Goal: Contribute content

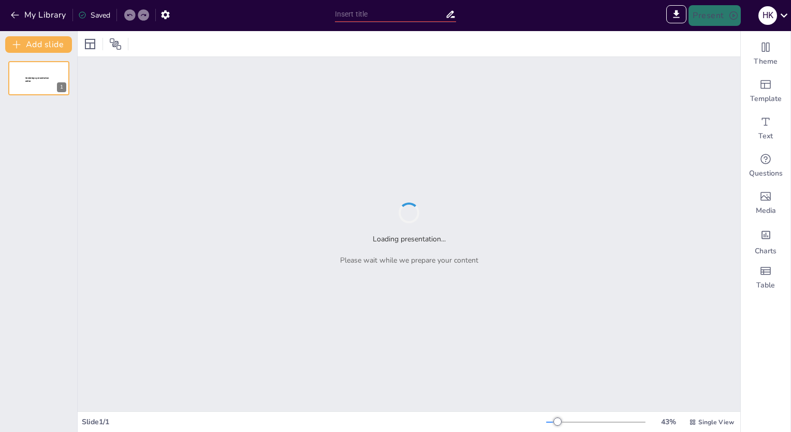
type input "New Sendsteps"
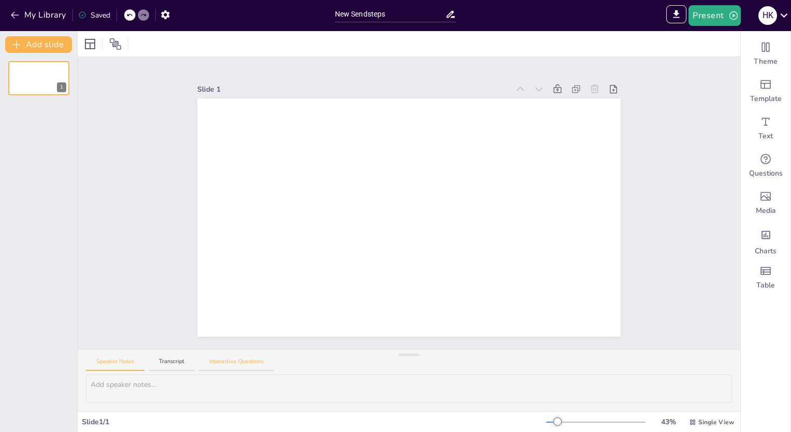
click at [230, 359] on button "Interactive Questions" at bounding box center [236, 364] width 75 height 14
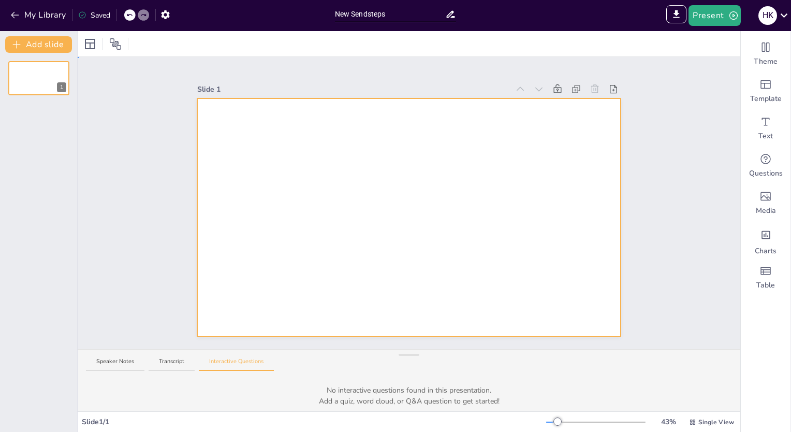
click at [292, 150] on div at bounding box center [408, 217] width 423 height 238
click at [331, 146] on div at bounding box center [408, 217] width 423 height 238
click at [294, 156] on div at bounding box center [408, 217] width 423 height 238
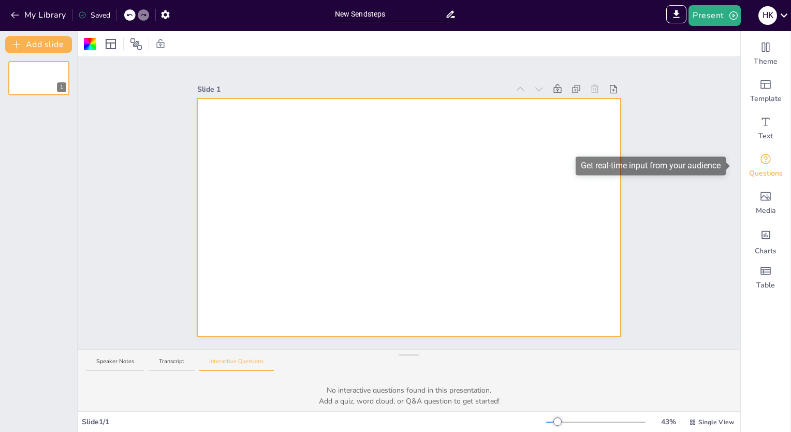
click at [759, 162] on icon "Get real-time input from your audience" at bounding box center [765, 159] width 12 height 12
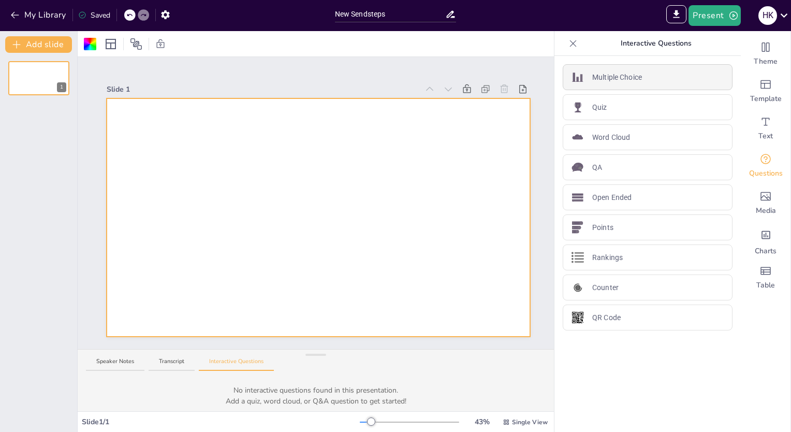
click at [626, 75] on p "Multiple Choice" at bounding box center [617, 77] width 50 height 11
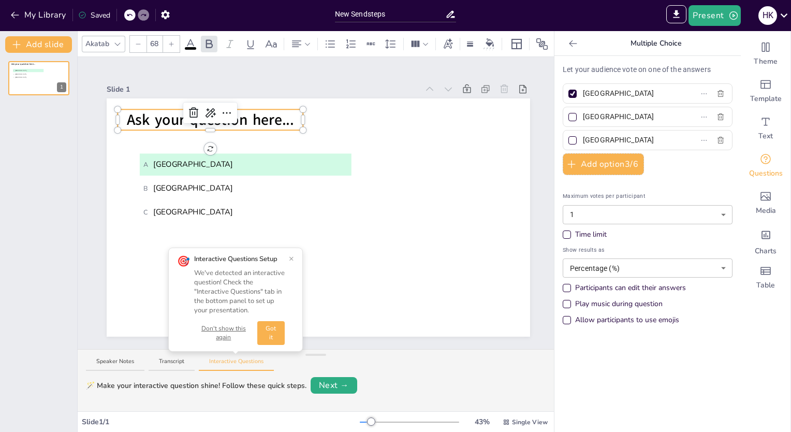
click at [290, 115] on span "Ask your question here..." at bounding box center [210, 120] width 167 height 21
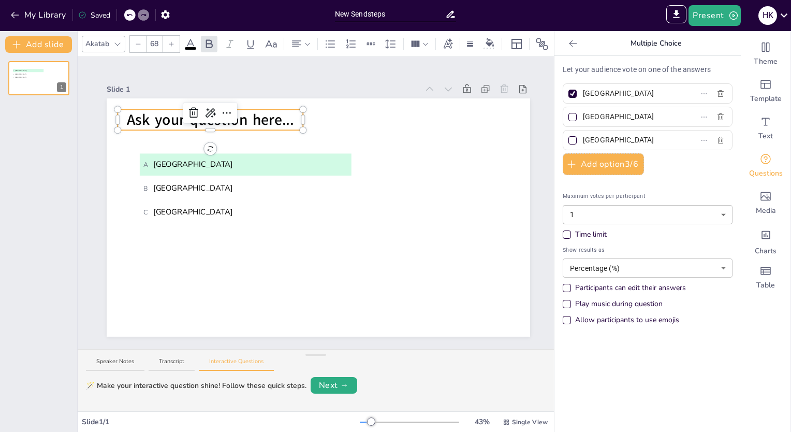
click at [259, 111] on span "Ask your question here..." at bounding box center [210, 120] width 167 height 21
drag, startPoint x: 184, startPoint y: 101, endPoint x: 158, endPoint y: 59, distance: 49.7
click at [158, 59] on div "Slide 1 A [GEOGRAPHIC_DATA] C [GEOGRAPHIC_DATA] what cere..." at bounding box center [318, 203] width 481 height 292
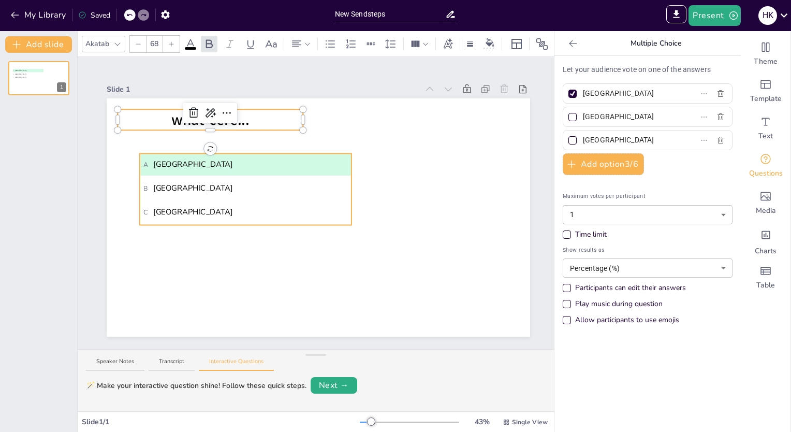
click at [274, 216] on div "A [GEOGRAPHIC_DATA] B [GEOGRAPHIC_DATA] C [GEOGRAPHIC_DATA] what cere..." at bounding box center [318, 217] width 423 height 238
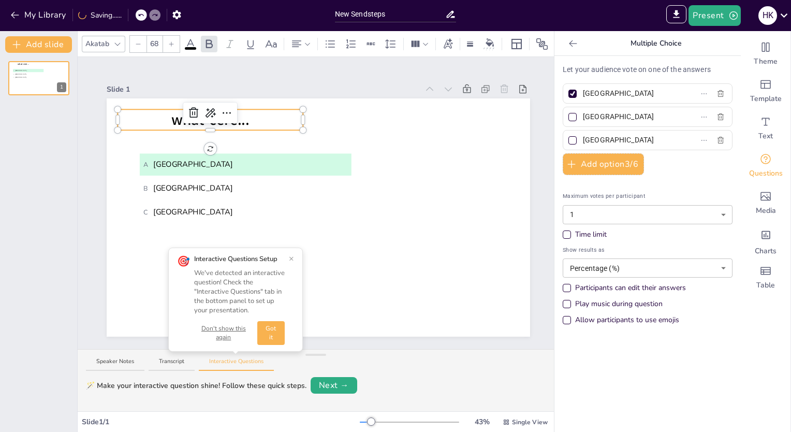
click at [238, 113] on span "what cere..." at bounding box center [210, 120] width 78 height 21
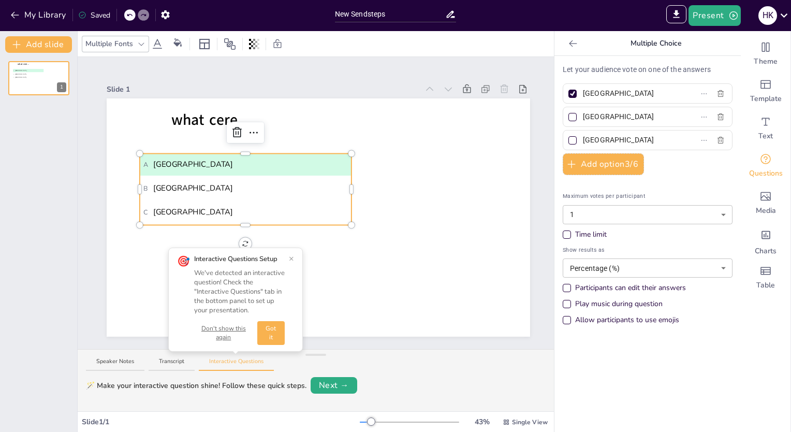
click at [317, 213] on span "C [GEOGRAPHIC_DATA]" at bounding box center [245, 211] width 204 height 11
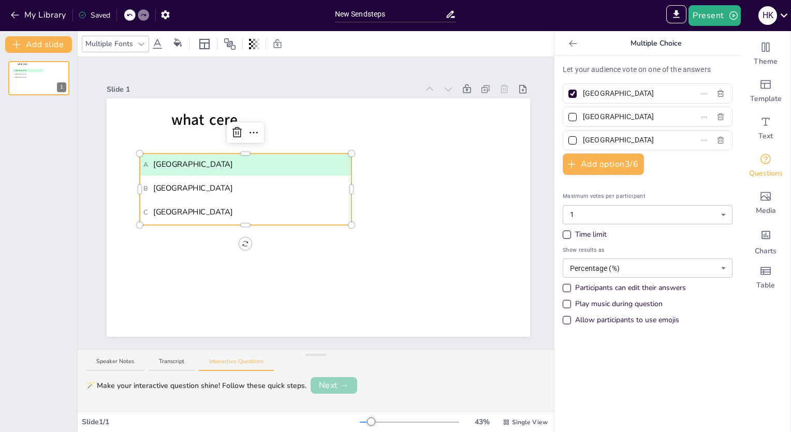
click at [331, 383] on button "Next →" at bounding box center [333, 385] width 47 height 17
click at [42, 45] on button "Add slide" at bounding box center [38, 44] width 67 height 17
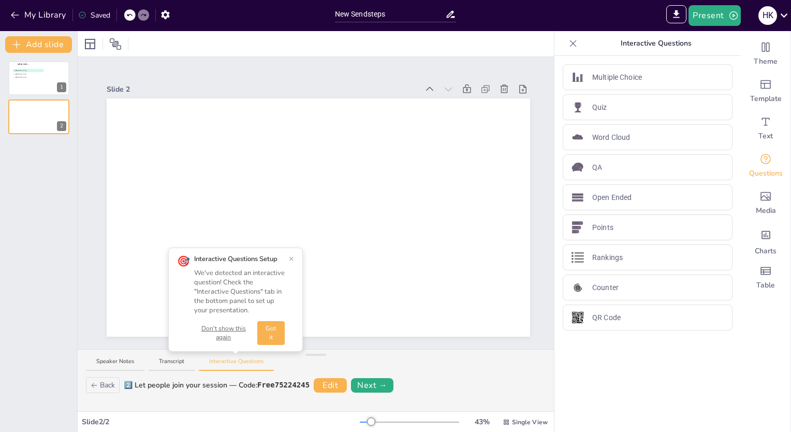
click at [129, 15] on icon at bounding box center [129, 15] width 6 height 6
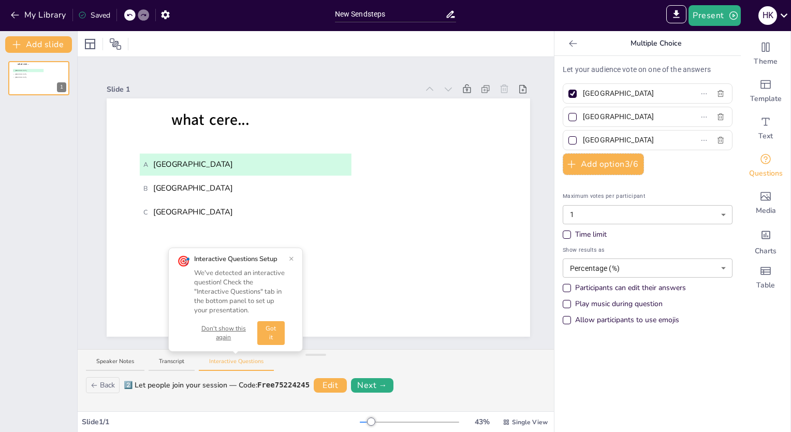
click at [143, 13] on div at bounding box center [136, 14] width 25 height 11
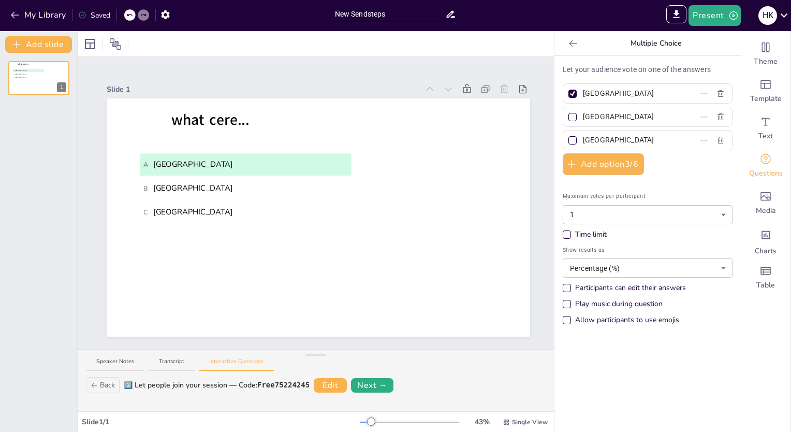
click at [784, 17] on icon at bounding box center [783, 15] width 7 height 4
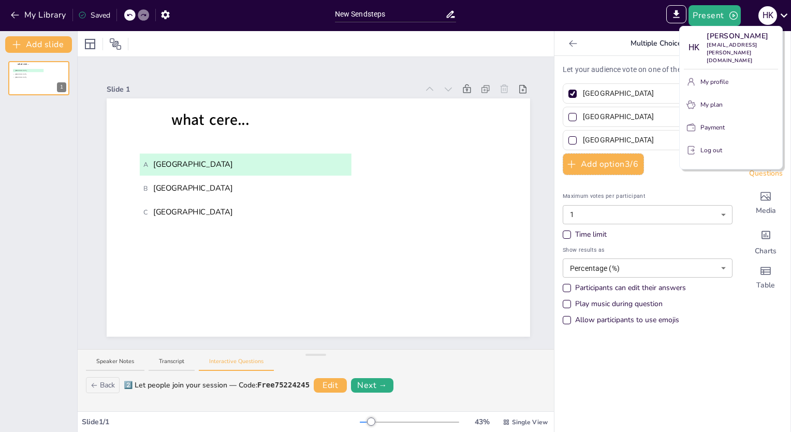
click at [591, 23] on div at bounding box center [395, 216] width 791 height 432
